Goal: Share content

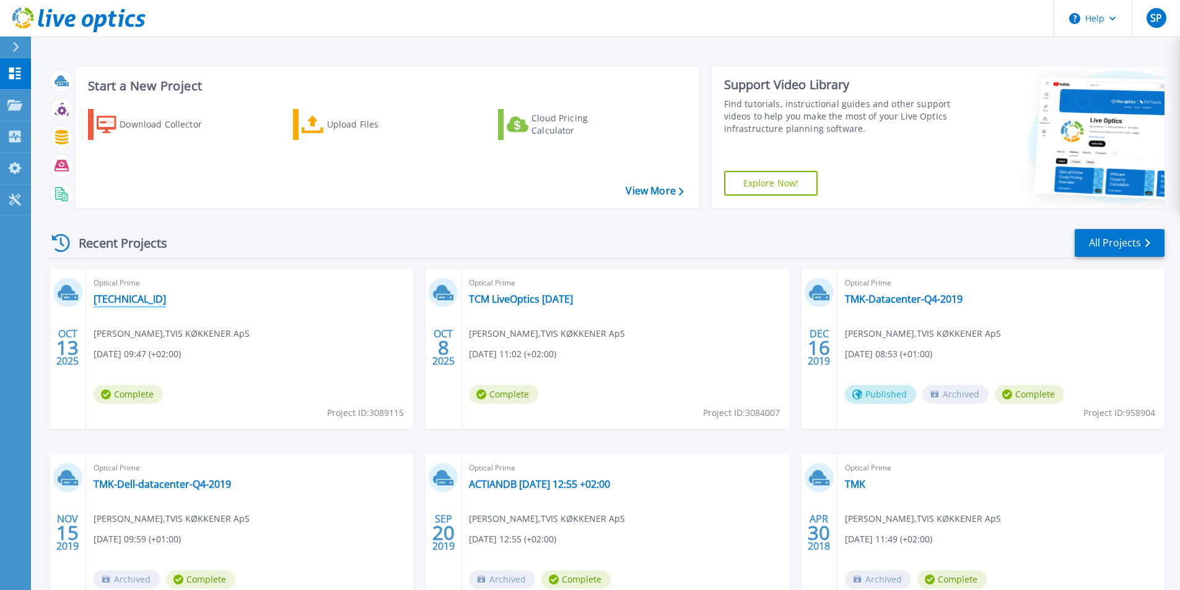
click at [120, 298] on link "[TECHNICAL_ID]" at bounding box center [129, 299] width 72 height 12
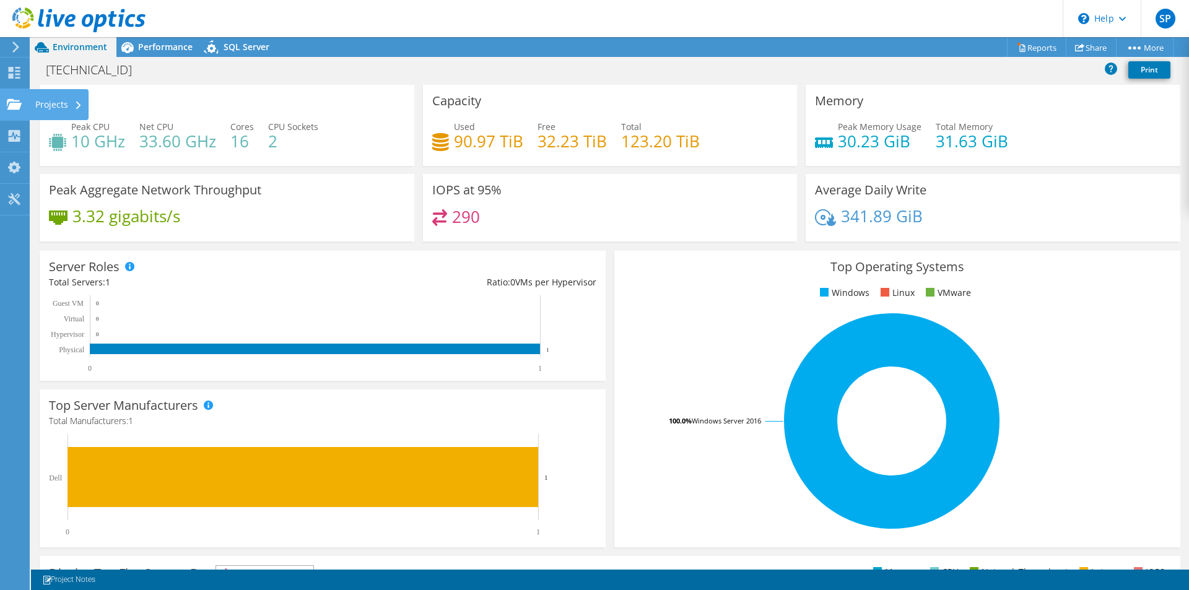
click at [14, 100] on use at bounding box center [14, 103] width 15 height 11
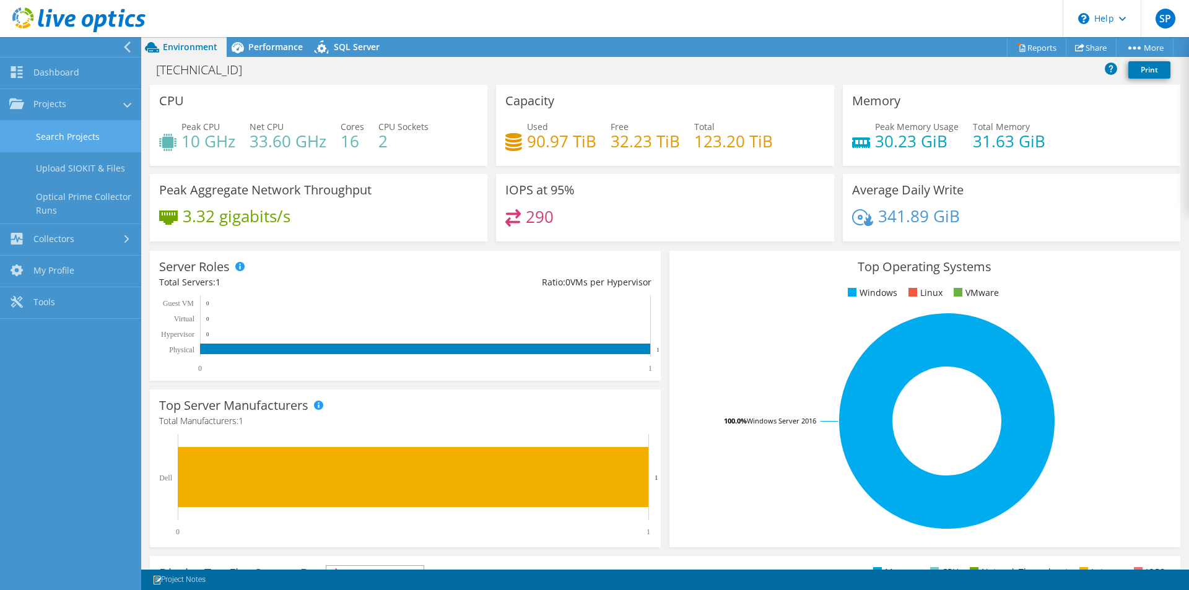
click at [77, 136] on link "Search Projects" at bounding box center [70, 137] width 141 height 32
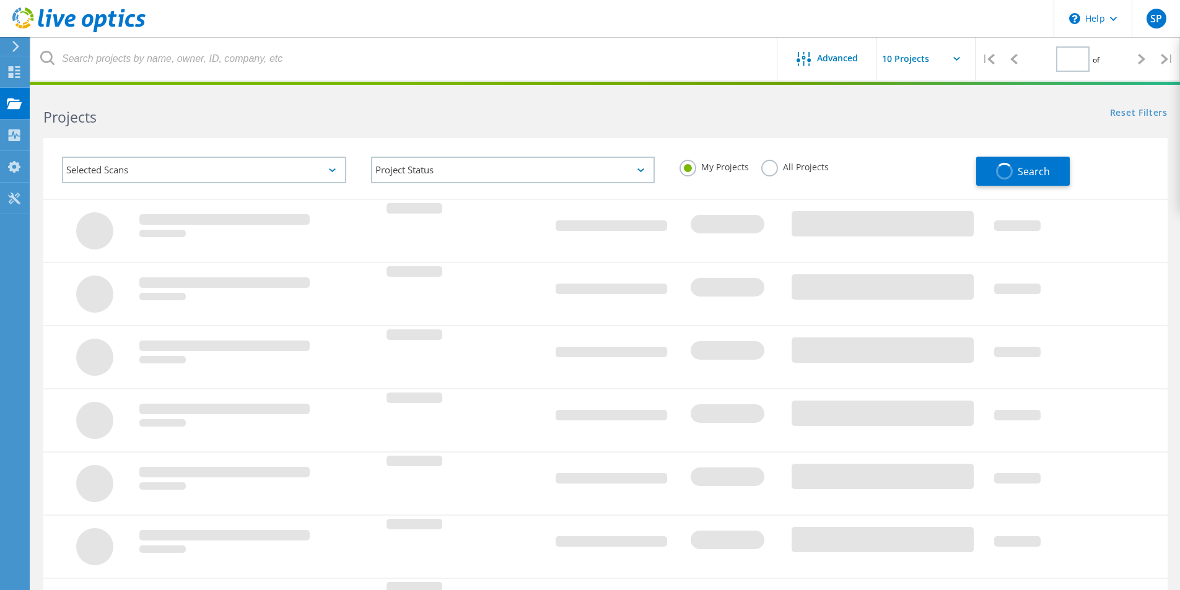
type input "1"
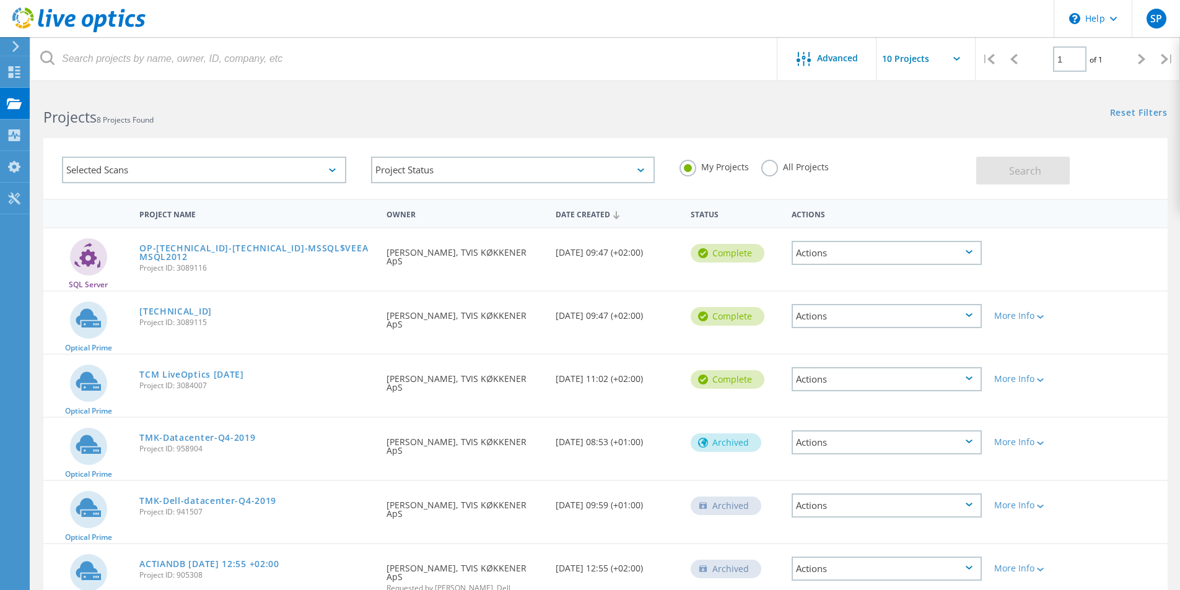
click at [972, 316] on icon at bounding box center [968, 315] width 7 height 4
click at [856, 323] on div "Share" at bounding box center [887, 325] width 188 height 19
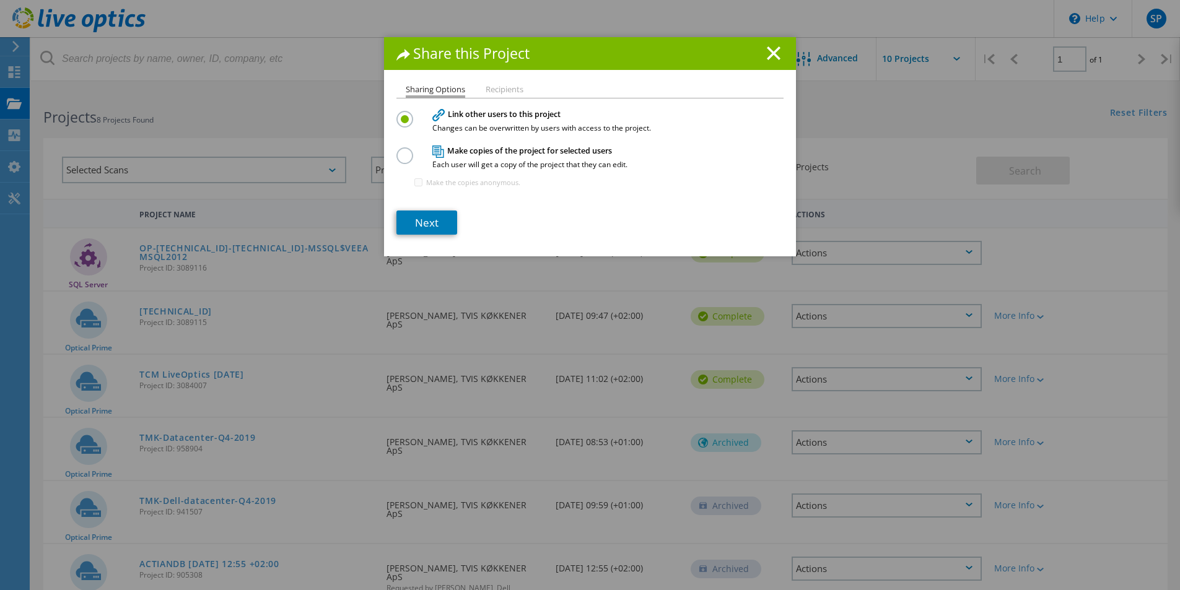
click at [407, 150] on label at bounding box center [407, 148] width 22 height 3
click at [0, 0] on input "radio" at bounding box center [0, 0] width 0 height 0
click at [428, 223] on link "Next" at bounding box center [426, 223] width 61 height 24
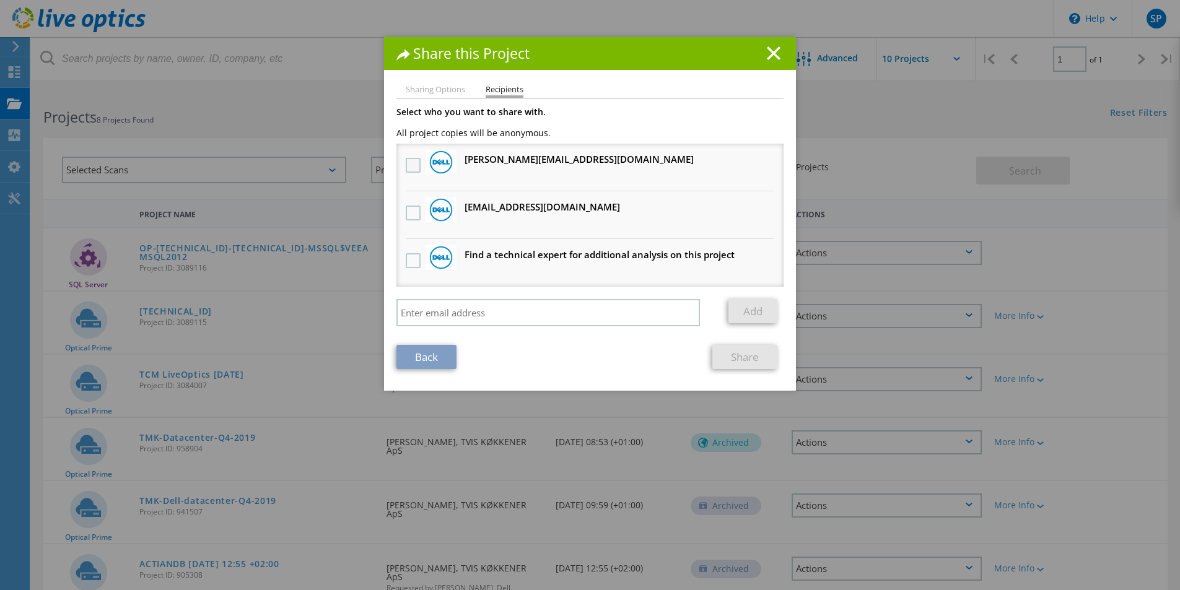
click at [407, 163] on label at bounding box center [415, 165] width 18 height 15
click at [0, 0] on input "checkbox" at bounding box center [0, 0] width 0 height 0
click at [408, 210] on label at bounding box center [415, 213] width 18 height 15
click at [0, 0] on input "checkbox" at bounding box center [0, 0] width 0 height 0
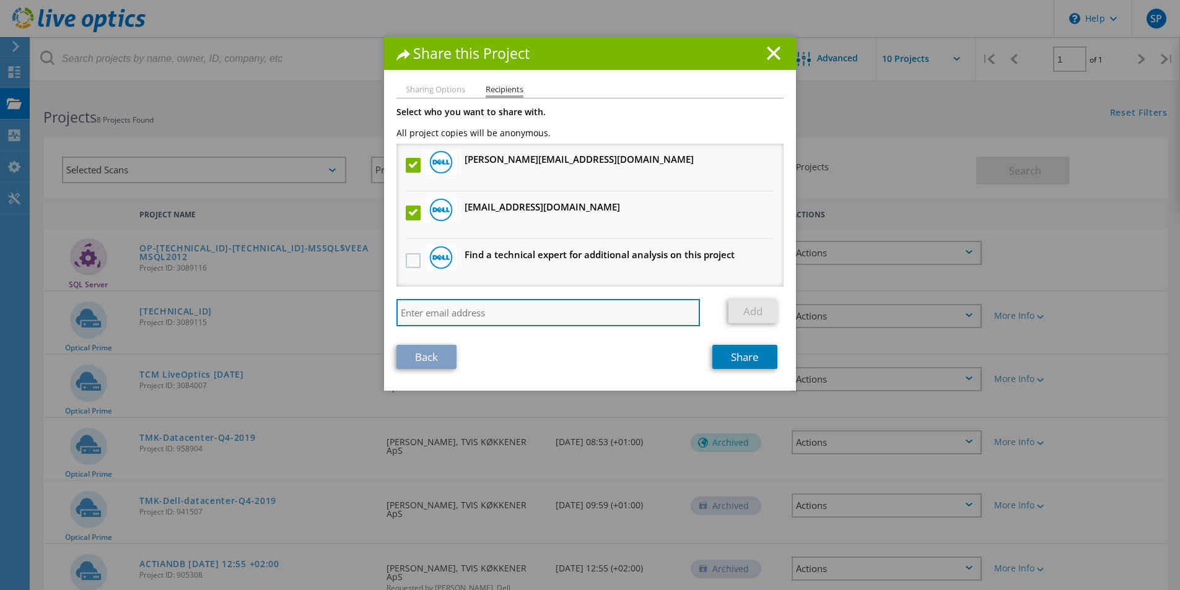
click at [439, 316] on input "search" at bounding box center [547, 312] width 303 height 27
type input "spu@tcmgroup.dk"
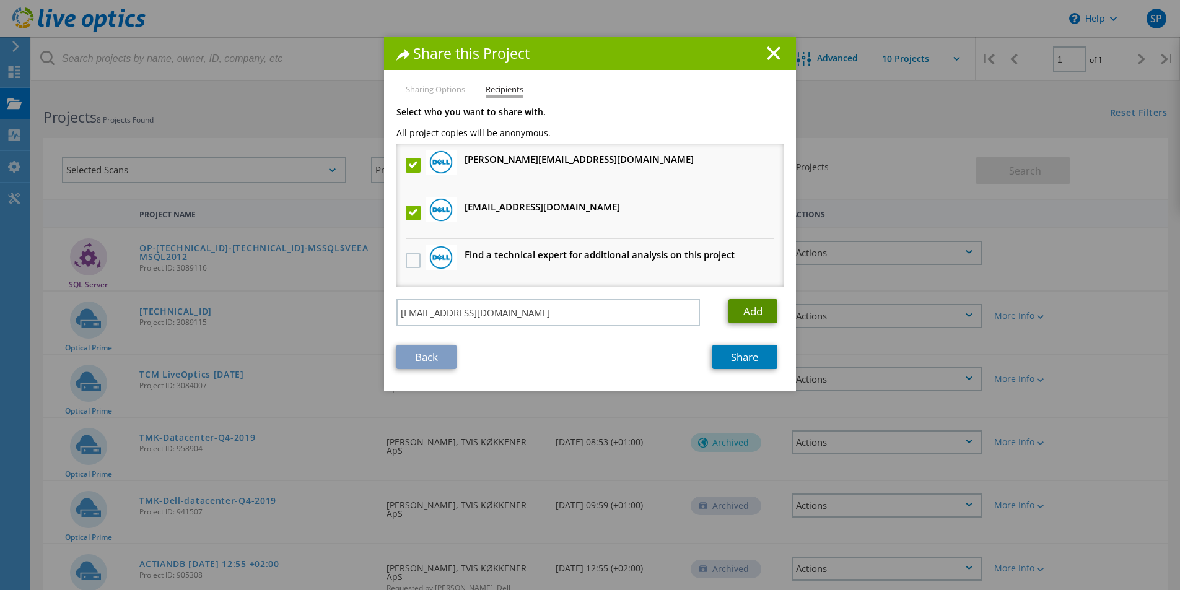
click at [747, 317] on link "Add" at bounding box center [752, 311] width 49 height 24
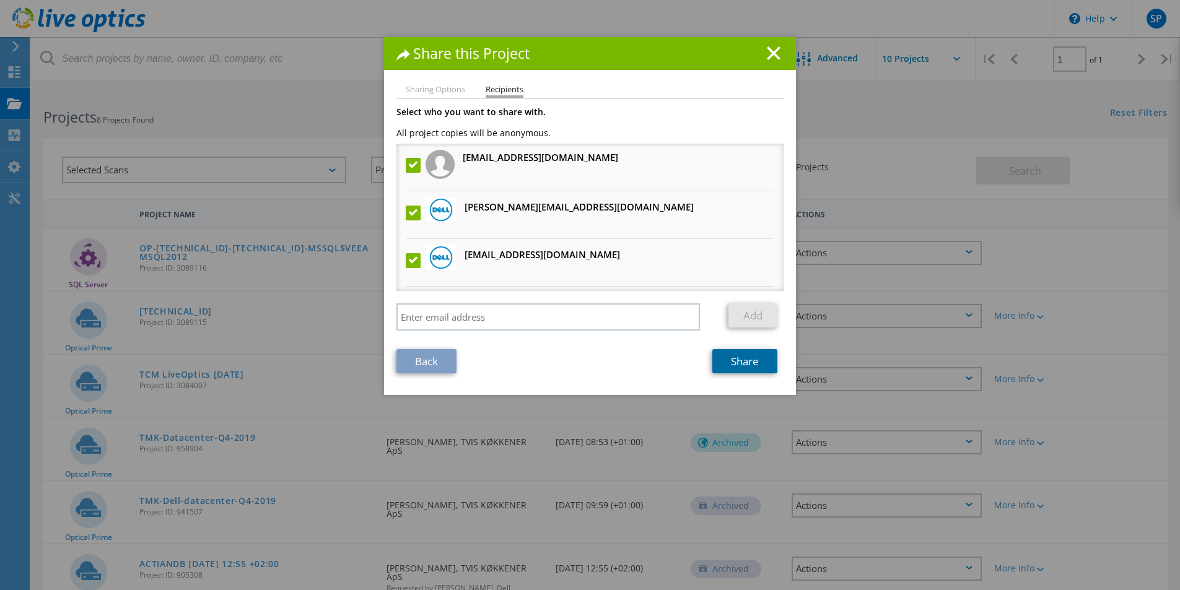
click at [744, 368] on link "Share" at bounding box center [744, 361] width 65 height 24
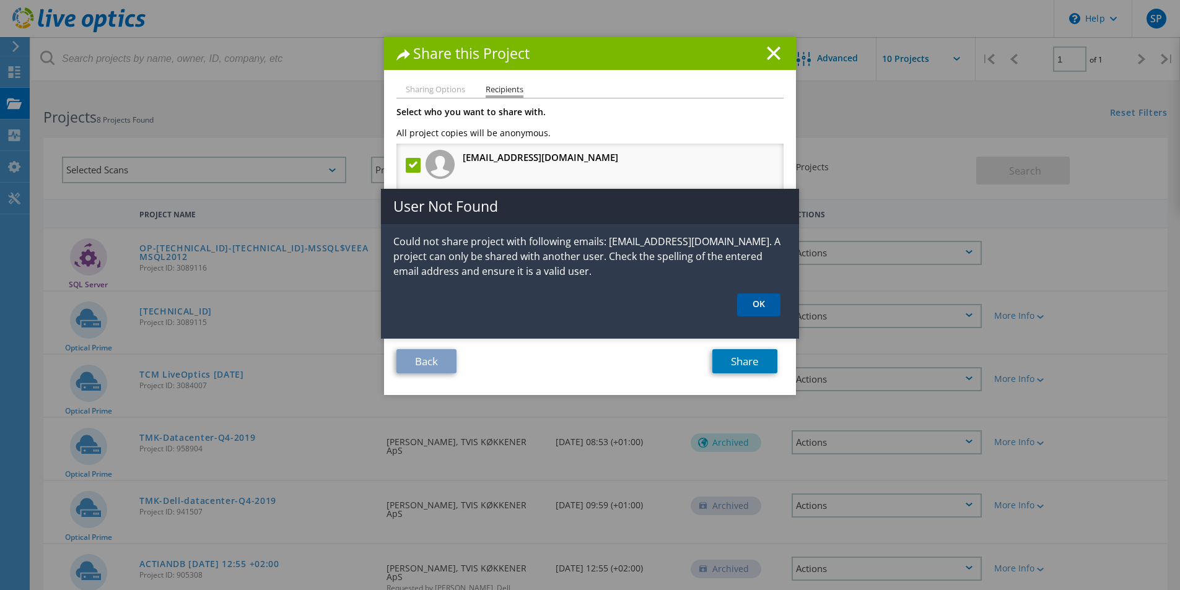
click at [755, 295] on link "OK" at bounding box center [758, 304] width 43 height 23
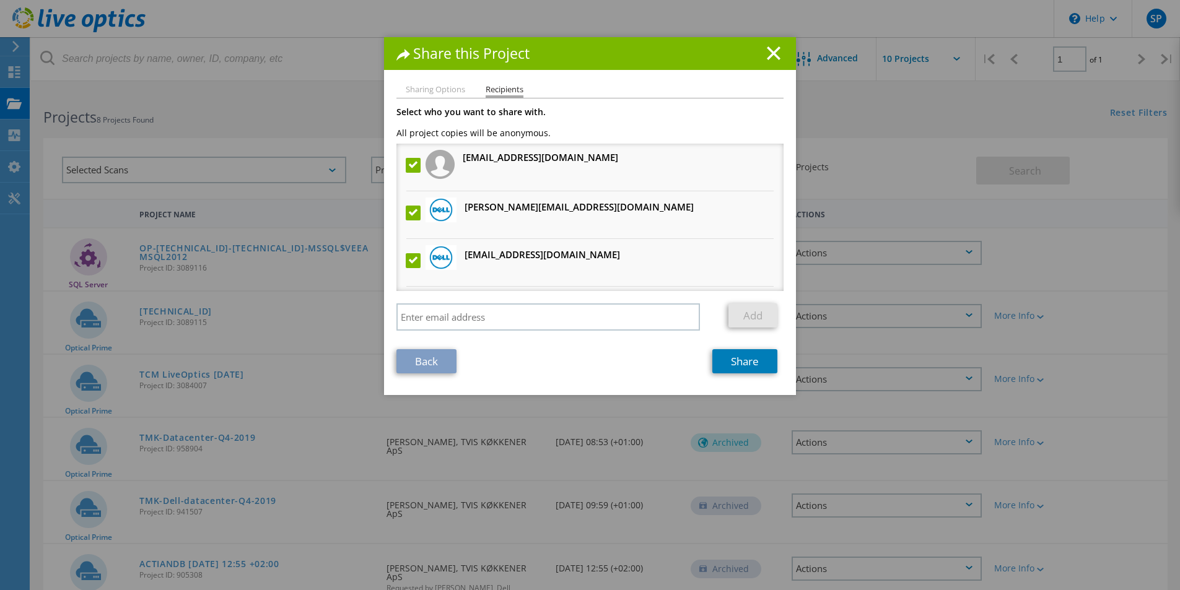
click at [412, 165] on label at bounding box center [415, 165] width 18 height 15
click at [0, 0] on input "checkbox" at bounding box center [0, 0] width 0 height 0
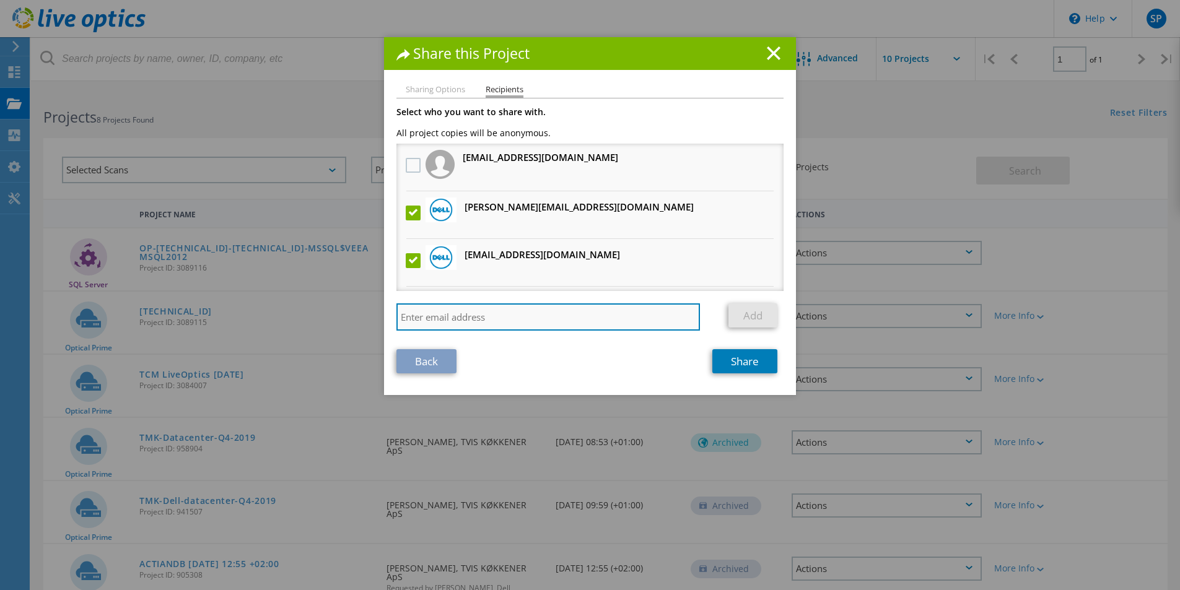
click at [441, 327] on input "search" at bounding box center [547, 316] width 303 height 27
type input "[EMAIL_ADDRESS][DOMAIN_NAME]"
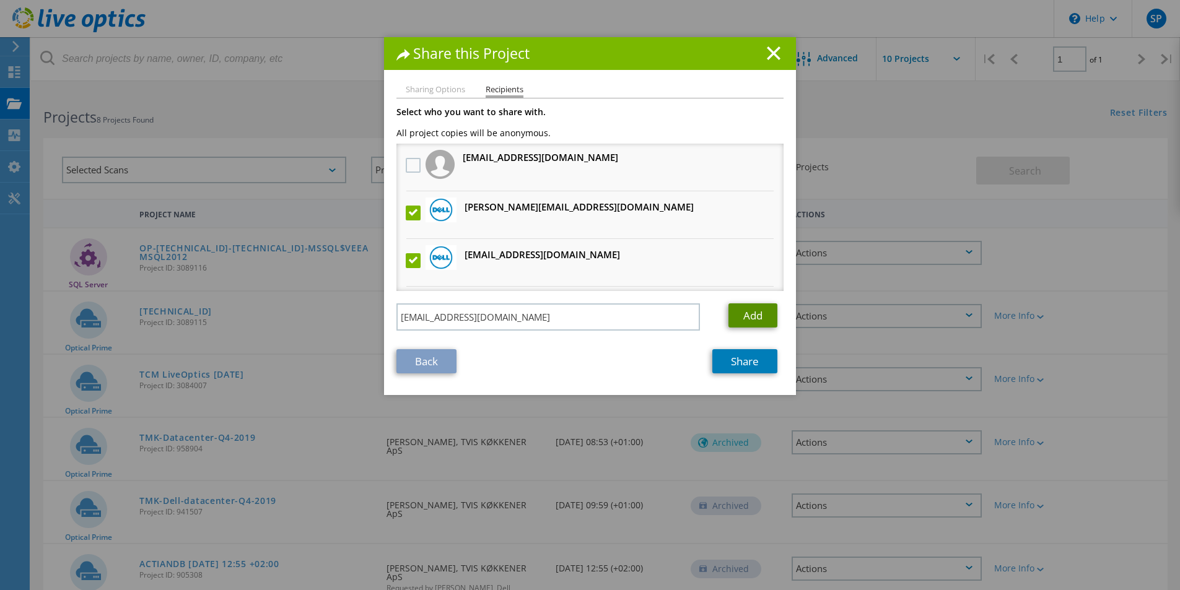
click at [746, 320] on link "Add" at bounding box center [752, 315] width 49 height 24
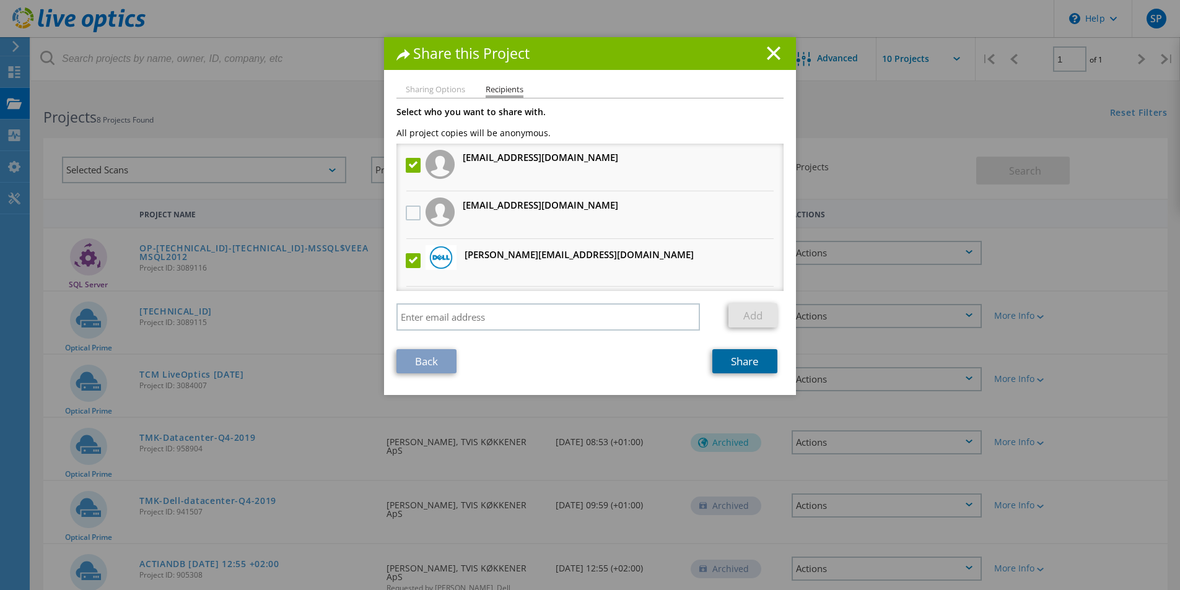
click at [752, 355] on link "Share" at bounding box center [744, 361] width 65 height 24
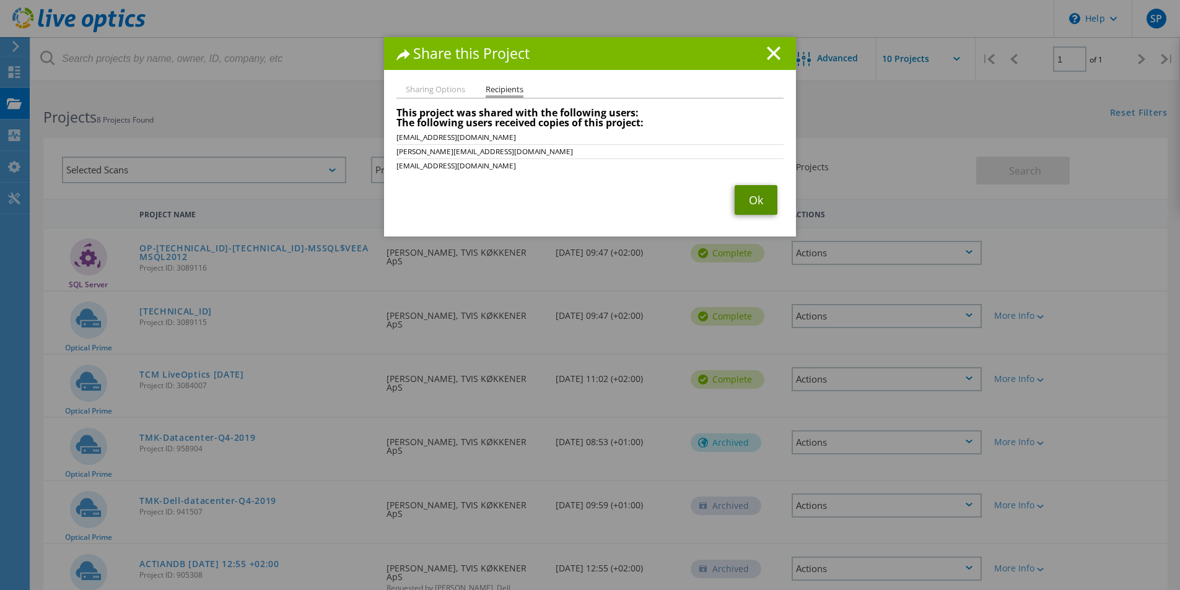
click at [756, 199] on link "Ok" at bounding box center [755, 200] width 43 height 30
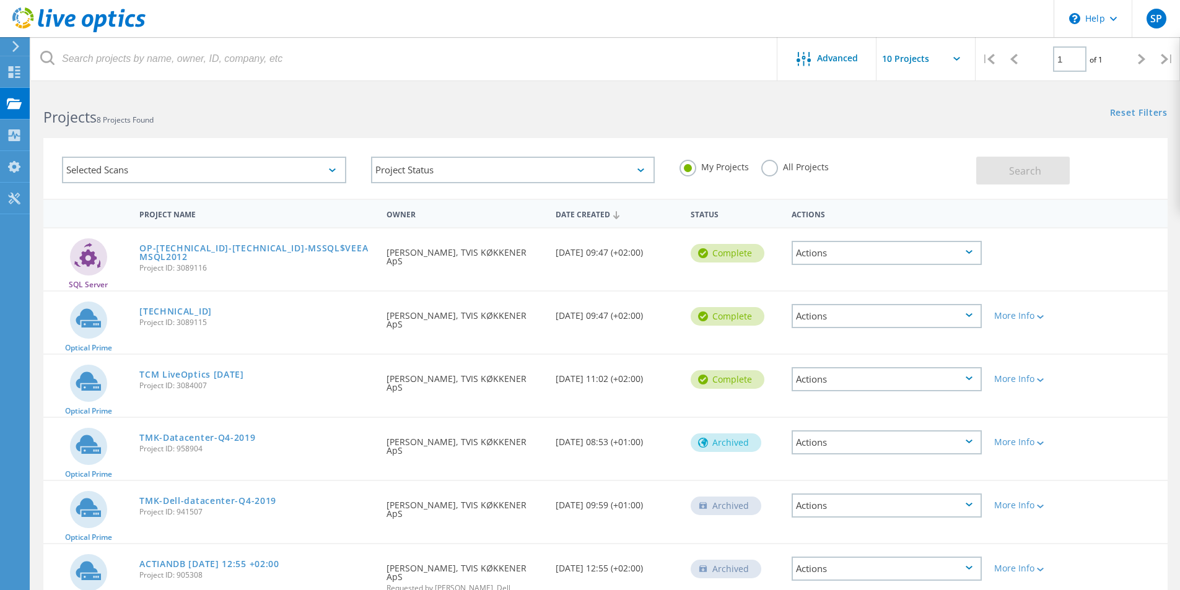
click at [970, 253] on icon at bounding box center [968, 252] width 7 height 4
click at [854, 261] on div "Share" at bounding box center [887, 262] width 188 height 19
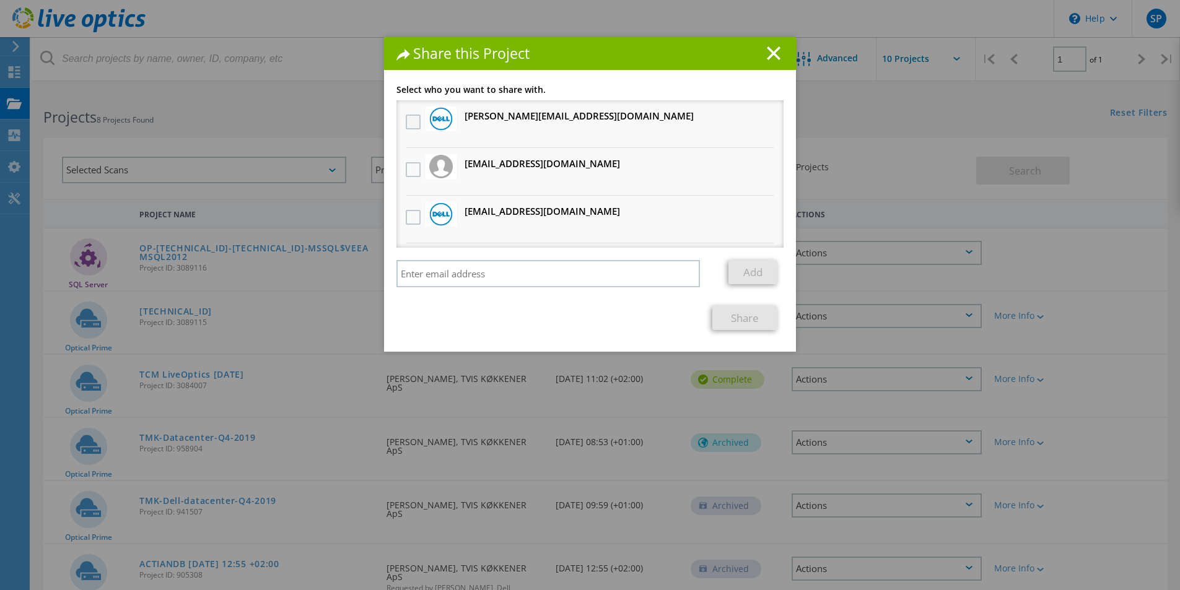
click at [410, 121] on label at bounding box center [415, 122] width 18 height 15
click at [0, 0] on input "checkbox" at bounding box center [0, 0] width 0 height 0
click at [414, 219] on label at bounding box center [415, 217] width 18 height 15
click at [0, 0] on input "checkbox" at bounding box center [0, 0] width 0 height 0
click at [415, 171] on label at bounding box center [415, 169] width 18 height 15
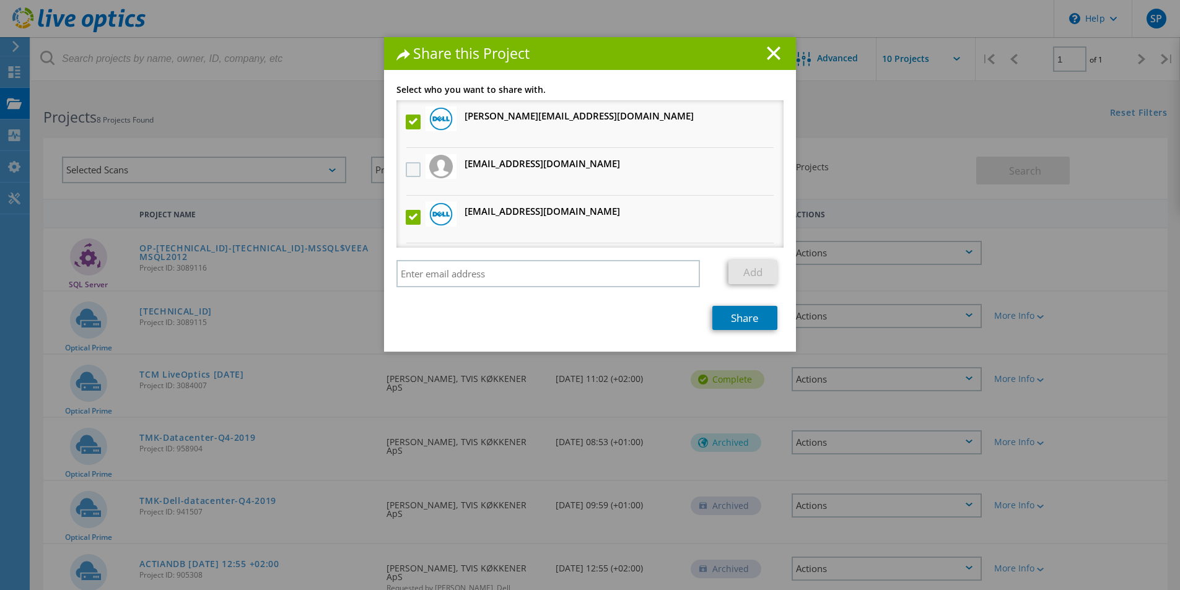
click at [0, 0] on input "checkbox" at bounding box center [0, 0] width 0 height 0
click at [753, 321] on link "Share" at bounding box center [744, 318] width 65 height 24
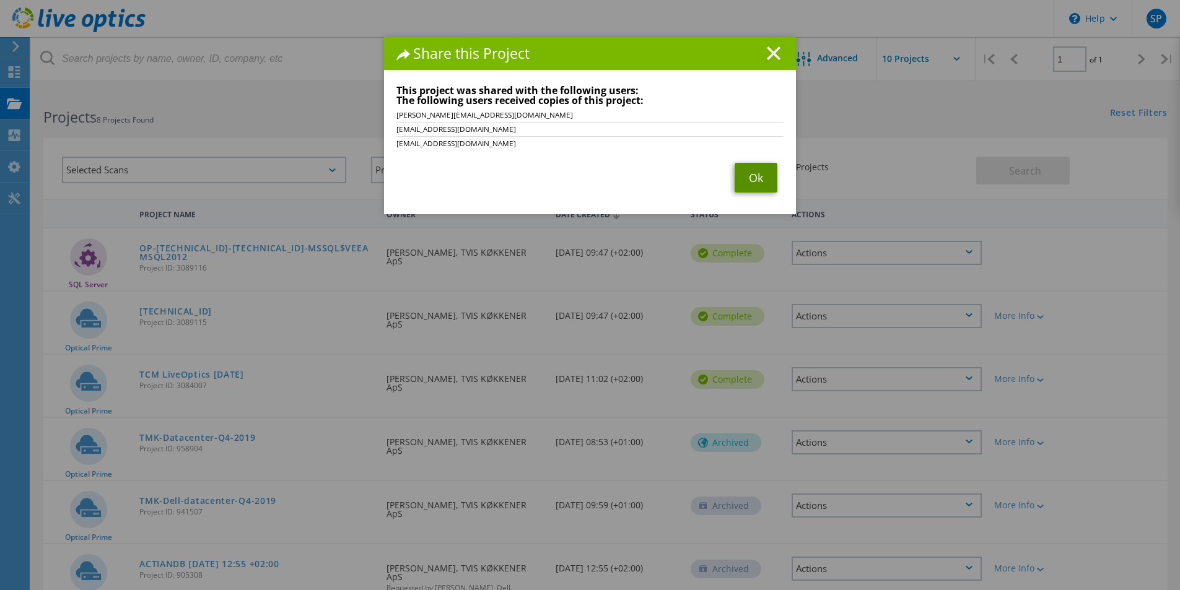
click at [762, 180] on link "Ok" at bounding box center [755, 178] width 43 height 30
